Goal: Task Accomplishment & Management: Manage account settings

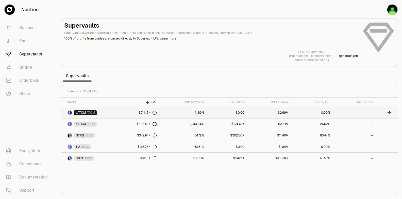
click at [195, 112] on link "41.89%" at bounding box center [184, 112] width 48 height 11
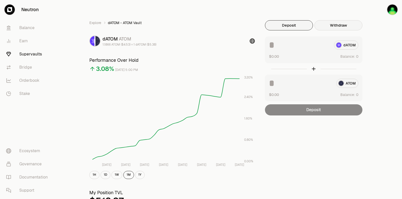
click at [343, 28] on button "Withdraw" at bounding box center [338, 25] width 48 height 10
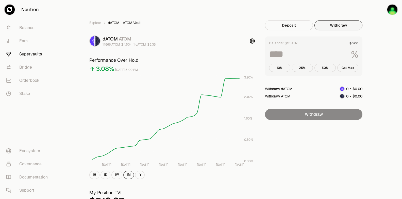
click at [345, 68] on button "Get Max" at bounding box center [347, 68] width 21 height 8
type input "***"
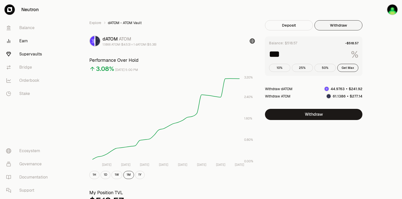
click at [30, 40] on link "Earn" at bounding box center [28, 40] width 53 height 13
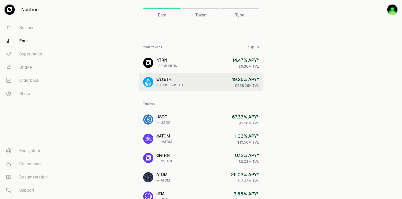
click at [174, 79] on div "wstETH" at bounding box center [169, 80] width 27 height 6
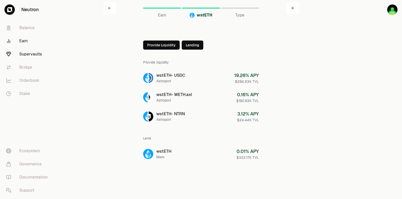
click at [24, 53] on link "Supervaults" at bounding box center [28, 54] width 53 height 13
